Goal: Obtain resource: Download file/media

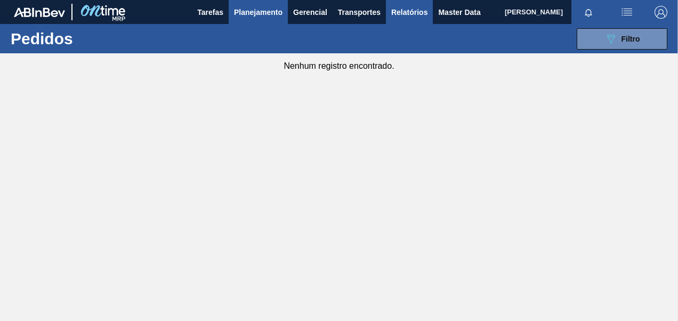
click at [411, 16] on span "Relatórios" at bounding box center [409, 12] width 36 height 13
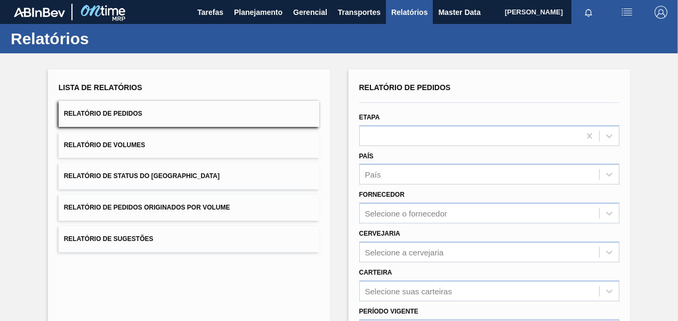
click at [231, 204] on button "Relatório de Pedidos Originados por Volume" at bounding box center [189, 208] width 261 height 26
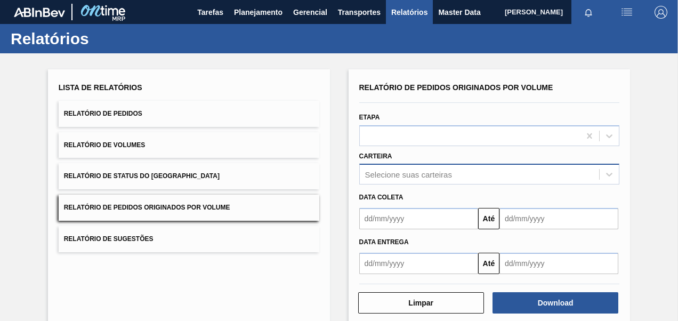
click at [392, 173] on div "Selecione suas carteiras" at bounding box center [489, 174] width 261 height 21
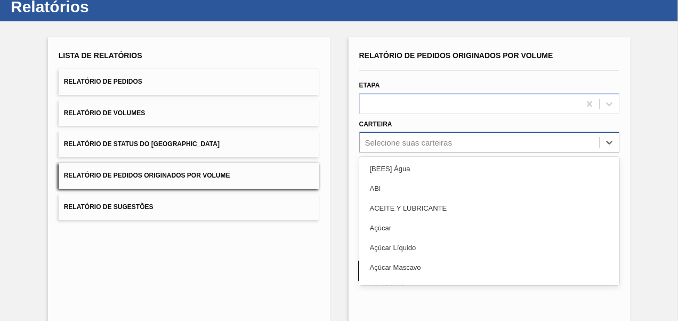
scroll to position [32, 0]
type input "aç"
click at [391, 172] on div "Açúcar" at bounding box center [489, 169] width 261 height 20
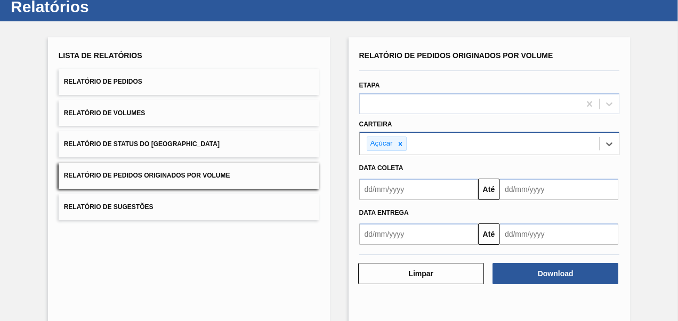
click at [397, 189] on input "text" at bounding box center [418, 189] width 119 height 21
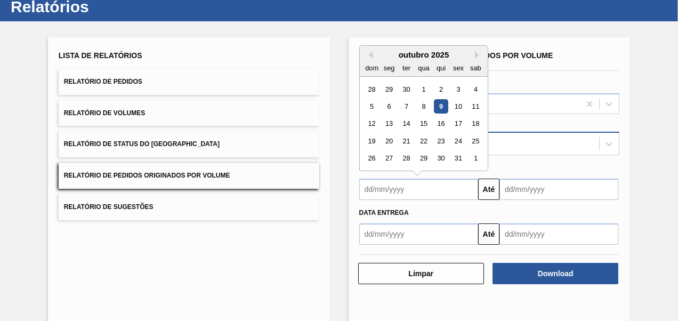
type input "[DATE]"
click at [539, 191] on input "text" at bounding box center [558, 189] width 119 height 21
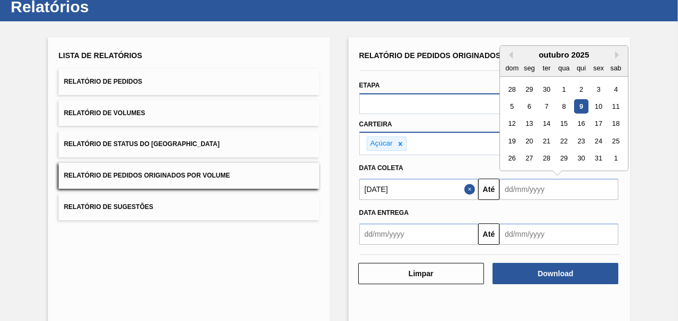
click at [598, 108] on div "10" at bounding box center [598, 106] width 14 height 14
type input "[DATE]"
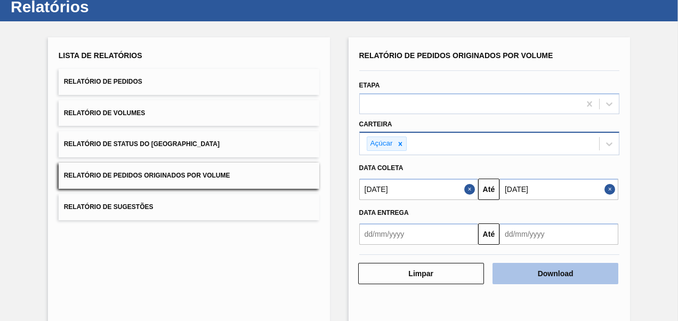
click at [543, 271] on button "Download" at bounding box center [556, 273] width 126 height 21
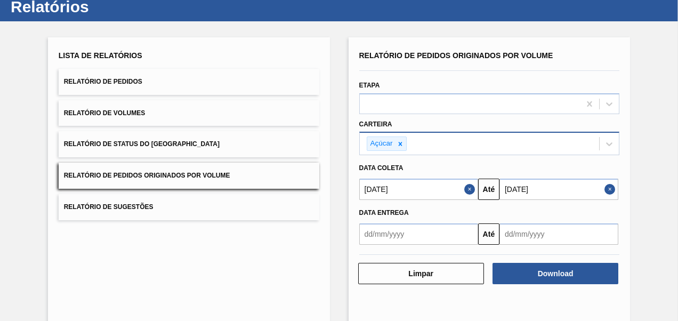
scroll to position [0, 0]
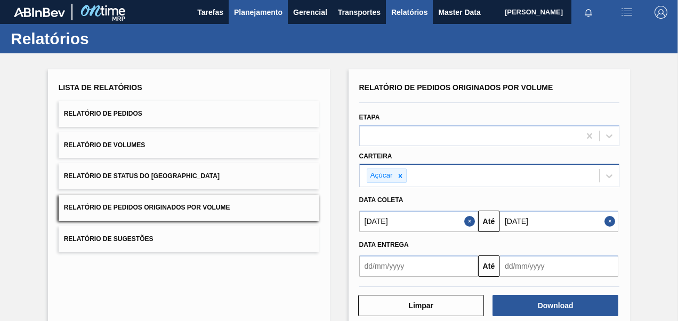
click at [268, 6] on span "Planejamento" at bounding box center [258, 12] width 49 height 13
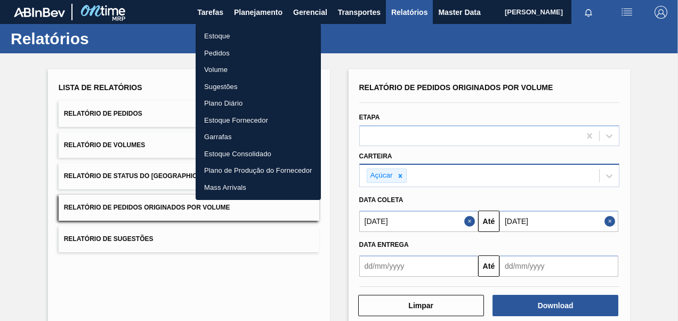
click at [228, 57] on li "Pedidos" at bounding box center [258, 53] width 125 height 17
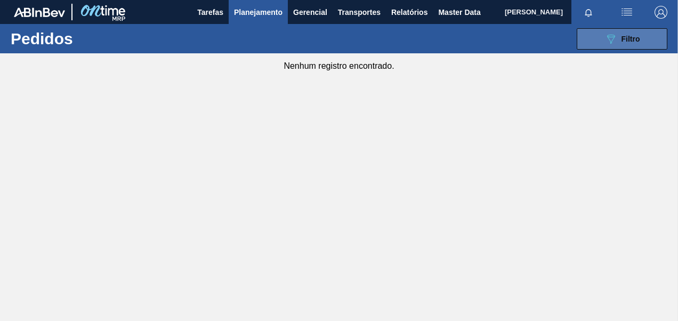
click at [608, 37] on icon at bounding box center [611, 39] width 8 height 9
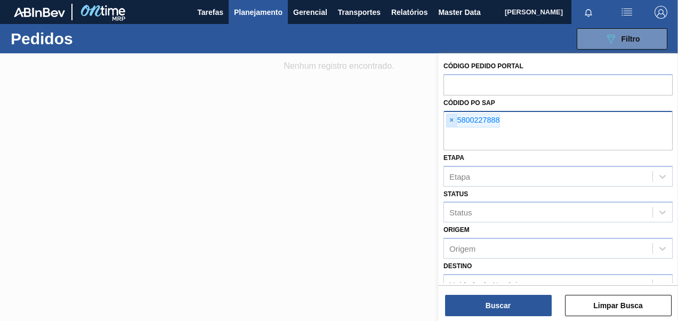
click at [448, 118] on span "×" at bounding box center [452, 120] width 10 height 13
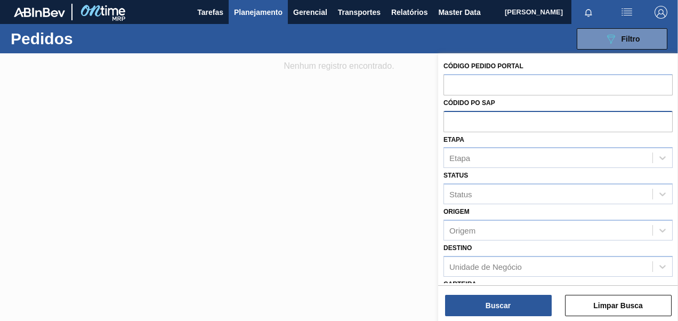
click at [452, 119] on input "text" at bounding box center [557, 121] width 229 height 20
paste input "5800376893"
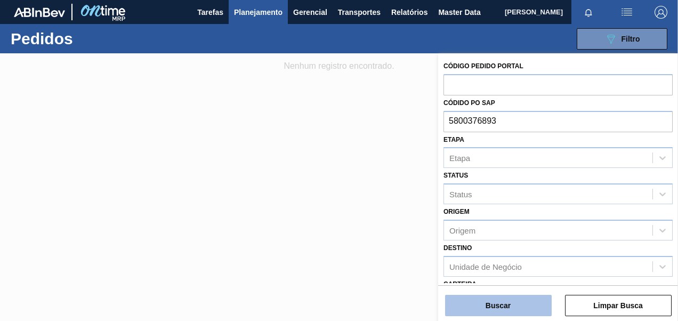
type input "5800376893"
click at [515, 303] on button "Buscar" at bounding box center [498, 305] width 107 height 21
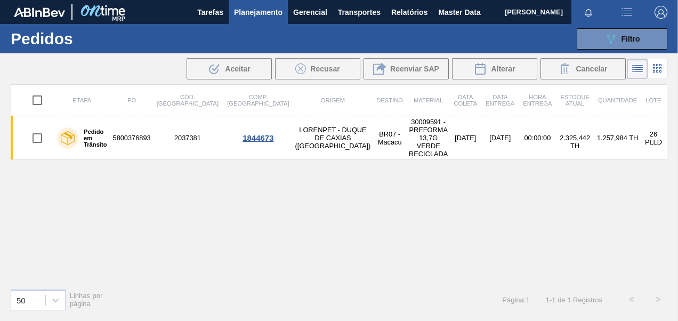
click at [269, 10] on span "Planejamento" at bounding box center [258, 12] width 49 height 13
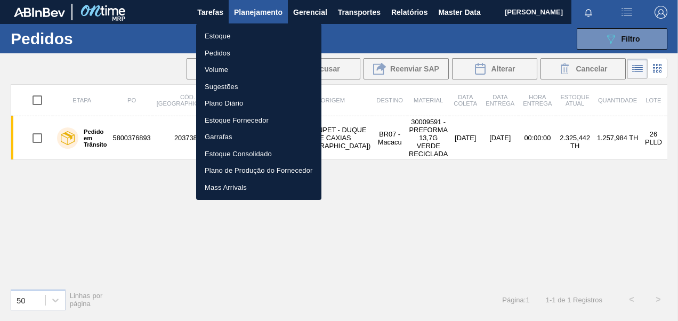
click at [409, 14] on div at bounding box center [339, 160] width 678 height 321
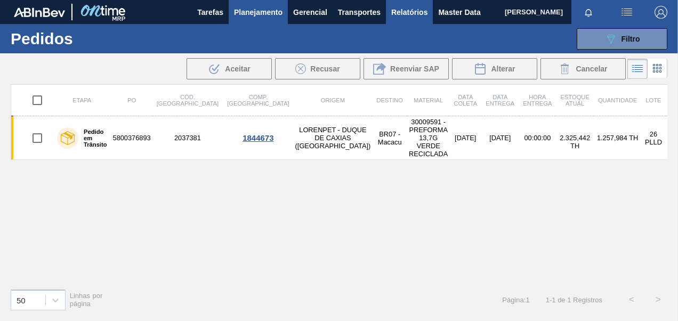
click at [408, 12] on span "Relatórios" at bounding box center [409, 12] width 36 height 13
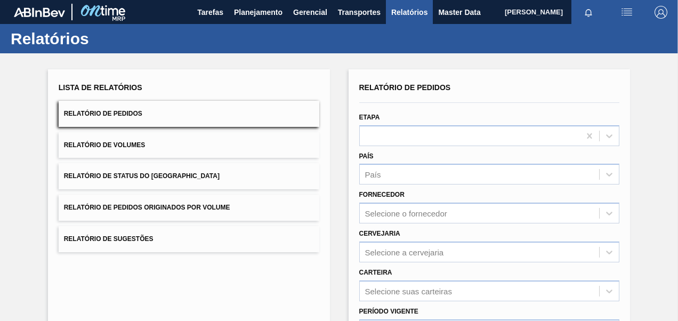
click at [155, 116] on button "Relatório de Pedidos" at bounding box center [189, 114] width 261 height 26
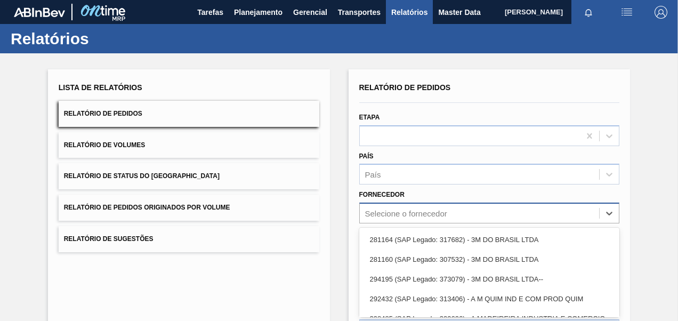
click at [396, 213] on div "option 281164 (SAP Legado: 317682) - 3M DO BRASIL LTDA focused, 1 of 101. 101 r…" at bounding box center [489, 213] width 261 height 21
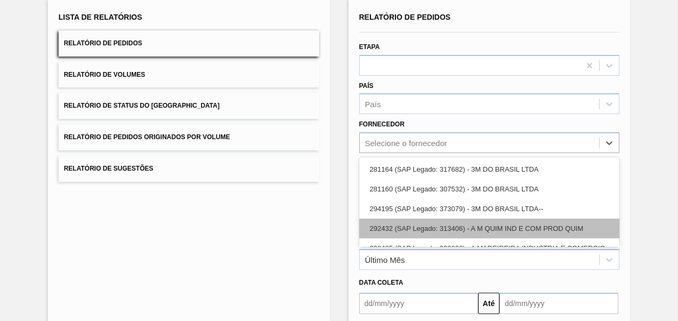
scroll to position [70, 0]
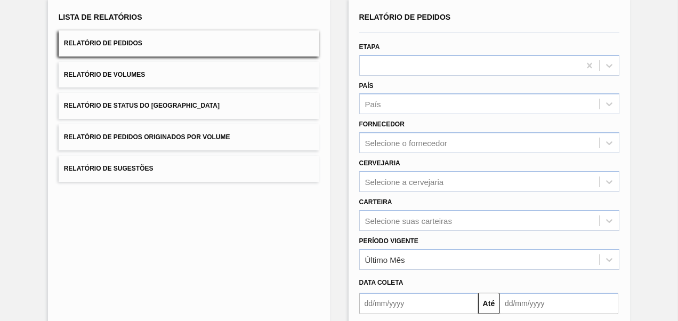
click at [307, 227] on div "Lista de Relatórios Relatório de Pedidos Relatório de Volumes Relatório de Stat…" at bounding box center [189, 204] width 282 height 411
click at [392, 219] on div "Selecione suas carteiras" at bounding box center [489, 220] width 261 height 21
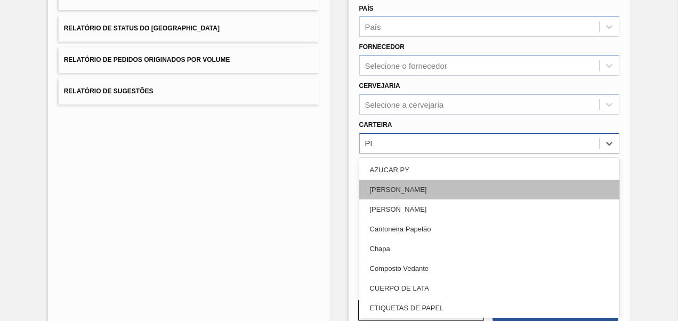
type input "PRE"
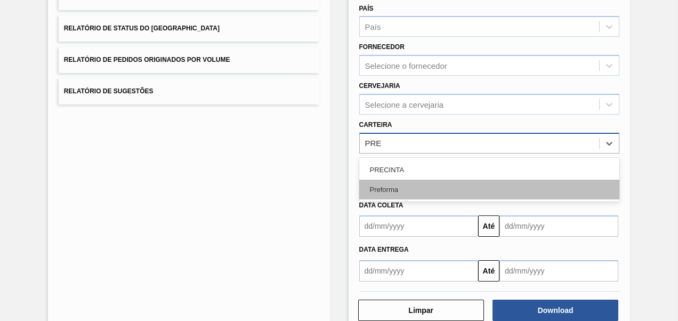
click at [401, 186] on div "Preforma" at bounding box center [489, 190] width 261 height 20
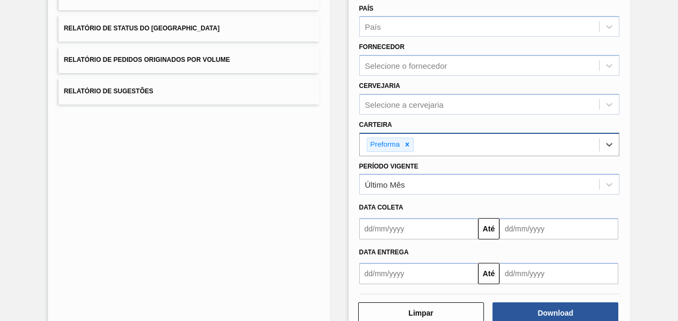
click at [403, 232] on input "text" at bounding box center [418, 228] width 119 height 21
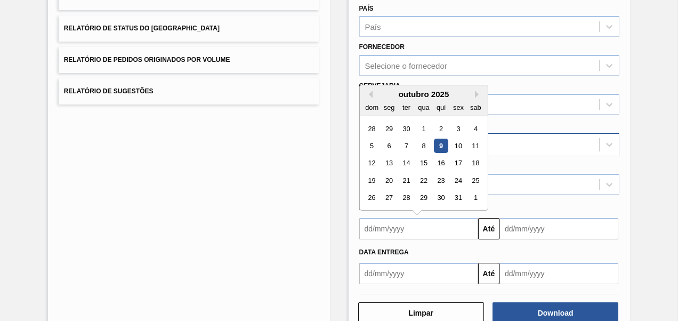
type input "[DATE]"
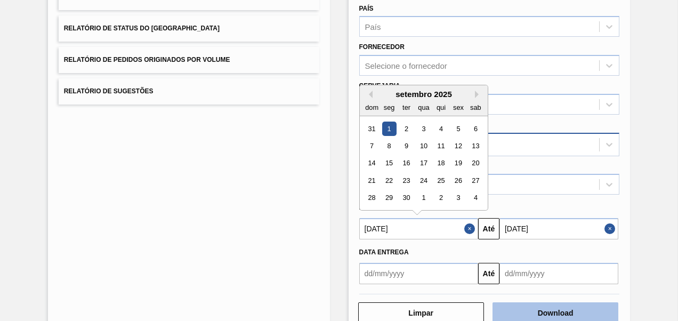
click at [560, 313] on button "Download" at bounding box center [556, 312] width 126 height 21
